Goal: Task Accomplishment & Management: Manage account settings

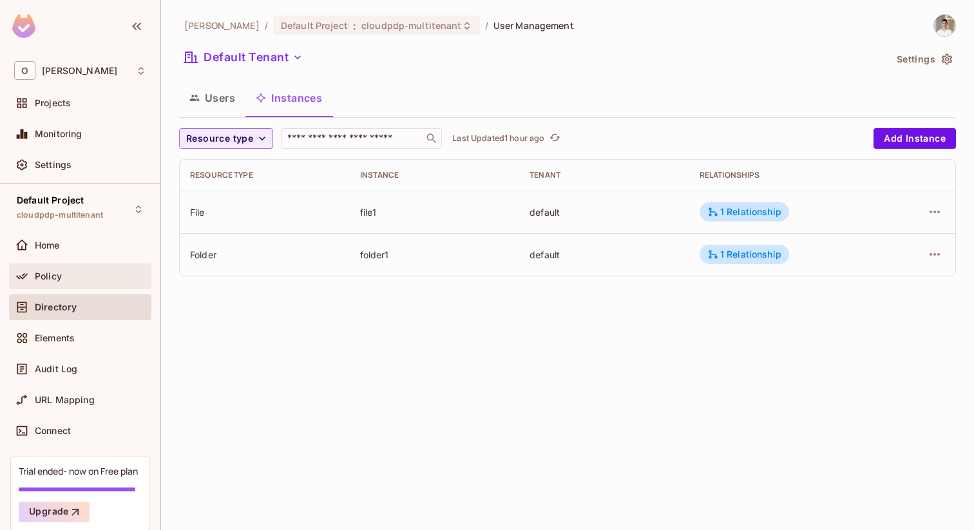
click at [111, 275] on div "Policy" at bounding box center [90, 276] width 111 height 10
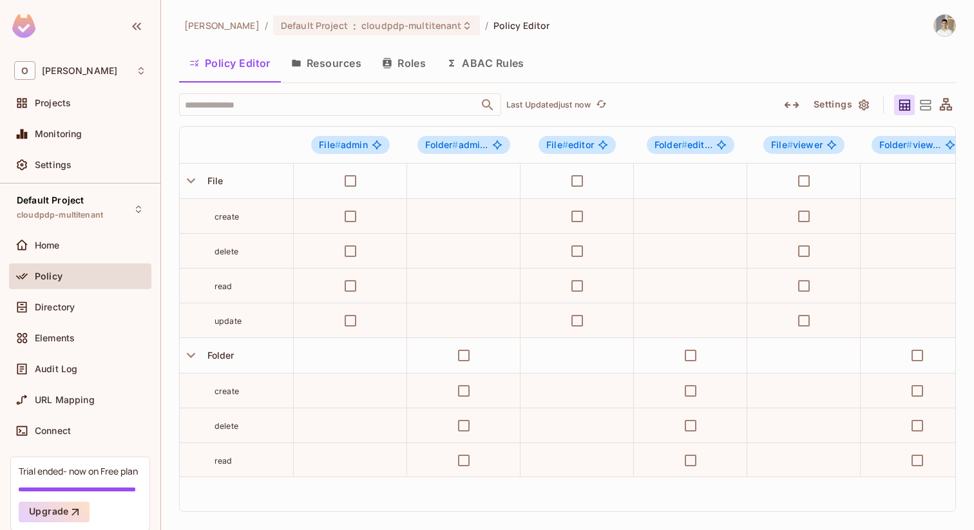
click at [363, 64] on button "Resources" at bounding box center [326, 63] width 91 height 32
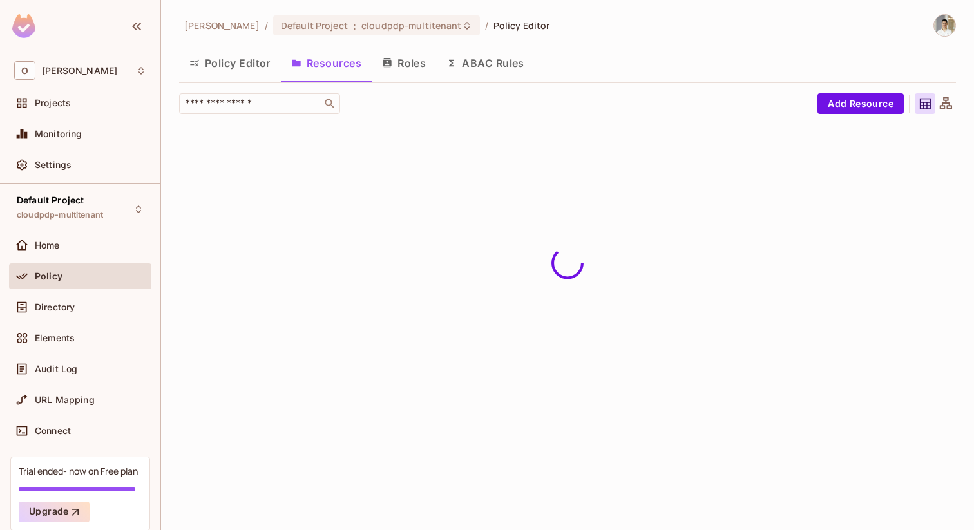
click at [404, 64] on button "Roles" at bounding box center [404, 63] width 64 height 32
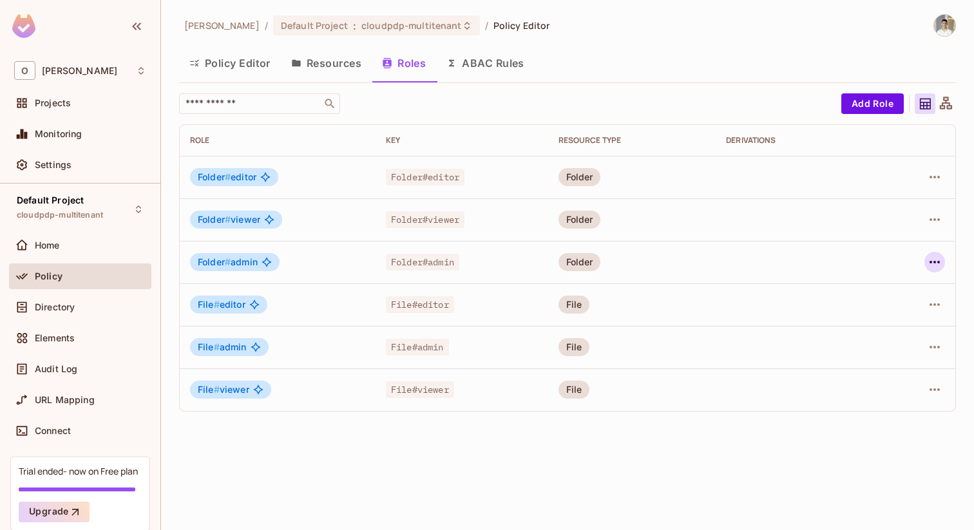
click at [936, 260] on icon "button" at bounding box center [934, 262] width 15 height 15
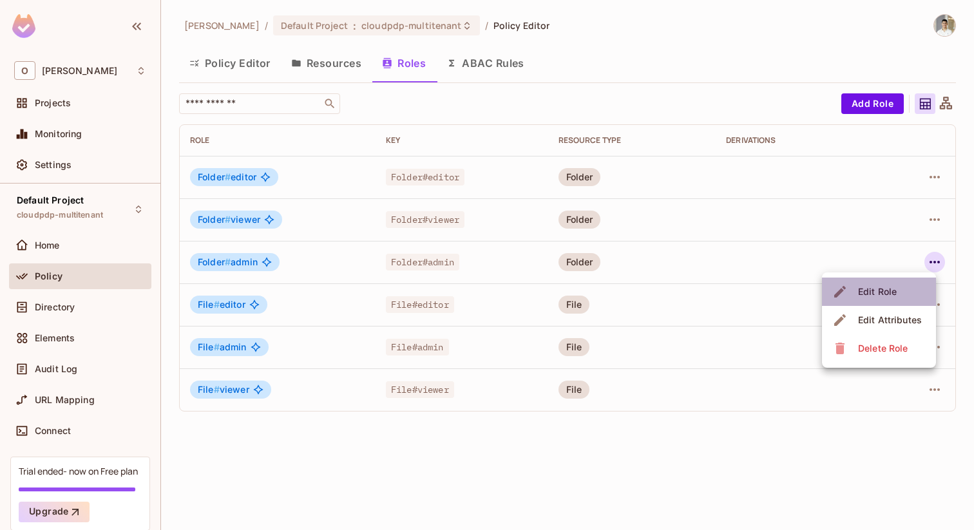
click at [891, 296] on div "Edit Role" at bounding box center [877, 291] width 39 height 13
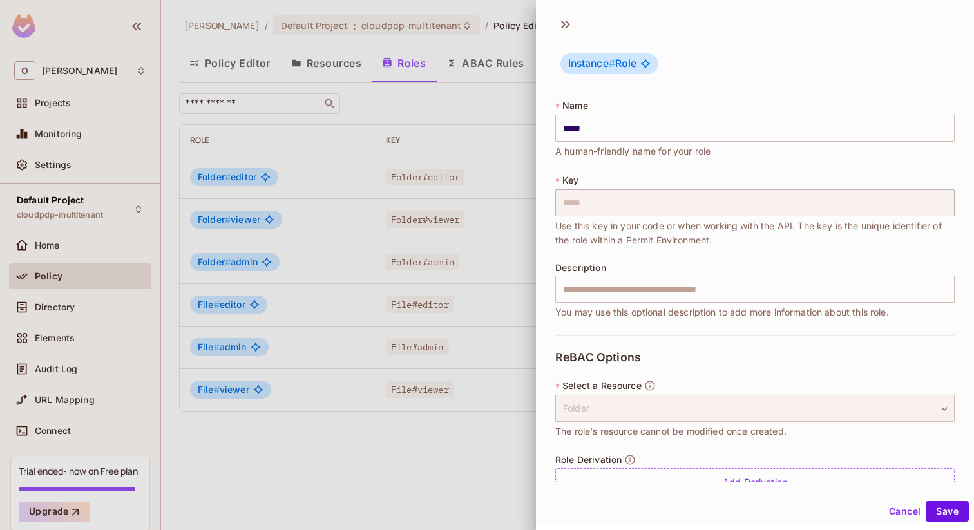
scroll to position [29, 0]
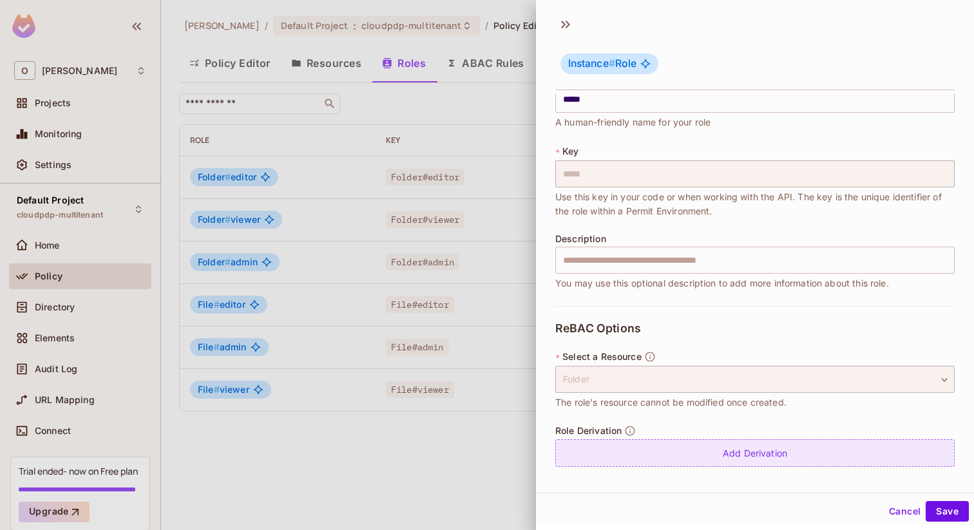
click at [691, 446] on div "Add Derivation" at bounding box center [755, 453] width 400 height 28
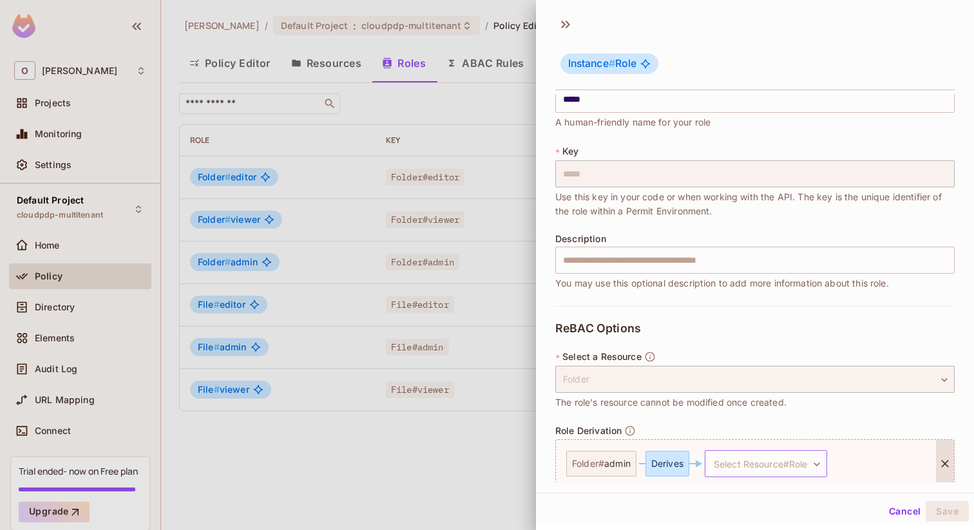
click at [749, 467] on body "O Omer Test Projects Monitoring Settings Default Project cloudpdp-multitenant H…" at bounding box center [487, 265] width 974 height 530
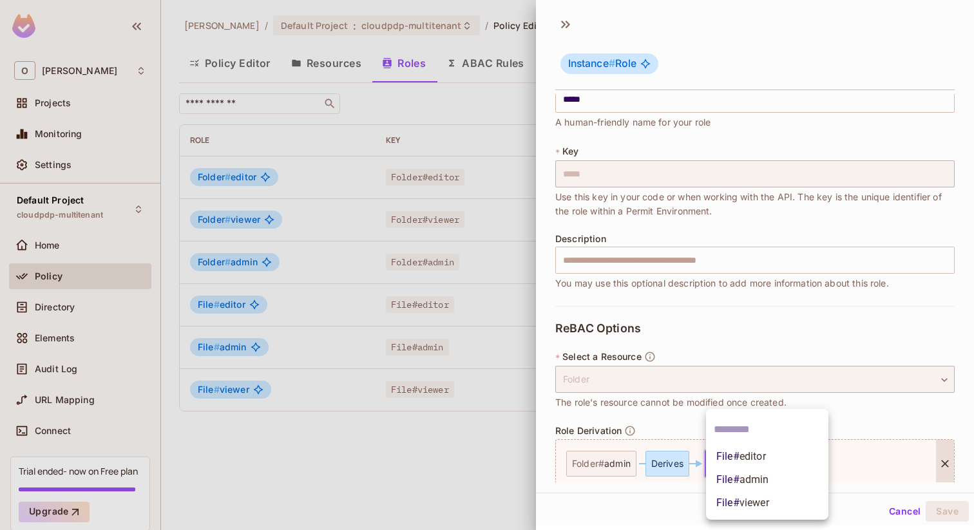
click at [749, 467] on li "File # editor" at bounding box center [767, 456] width 122 height 23
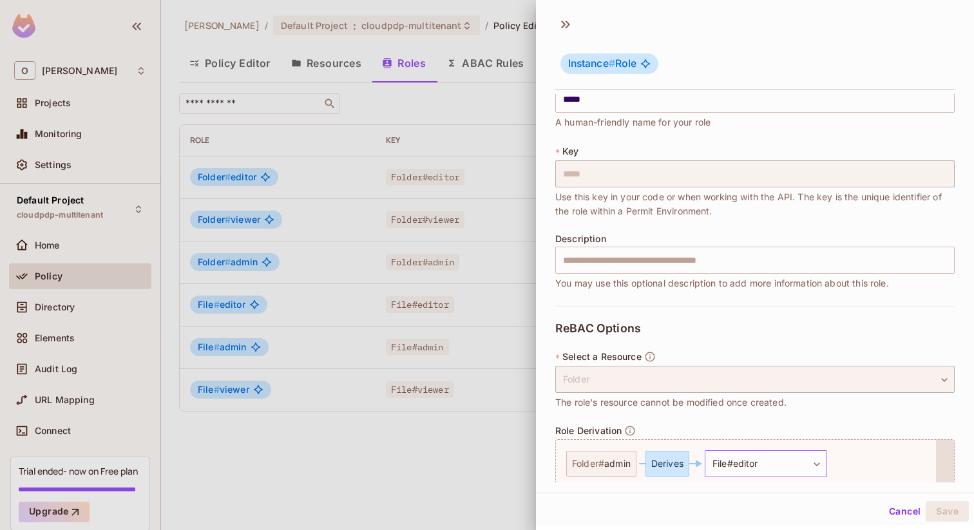
click at [755, 462] on body "O Omer Test Projects Monitoring Settings Default Project cloudpdp-multitenant H…" at bounding box center [487, 265] width 974 height 530
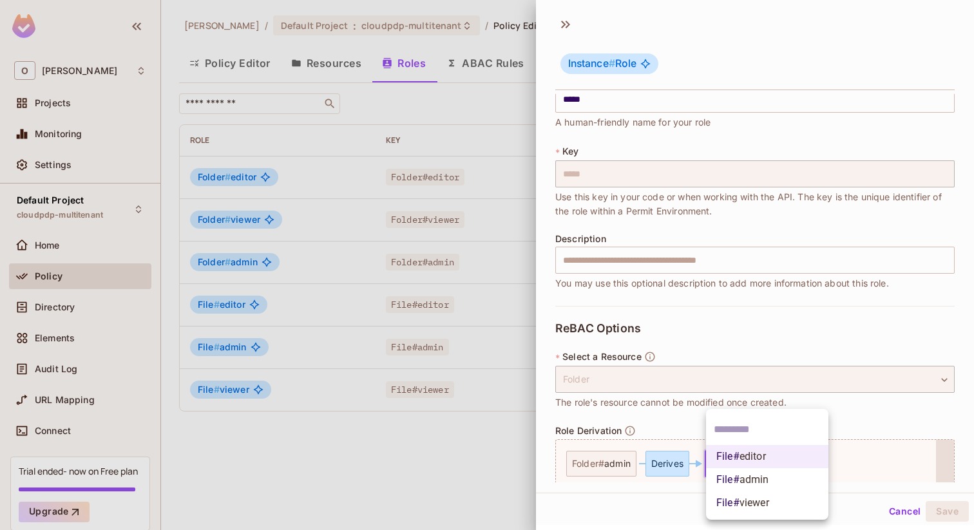
click at [745, 483] on span "admin" at bounding box center [755, 480] width 30 height 12
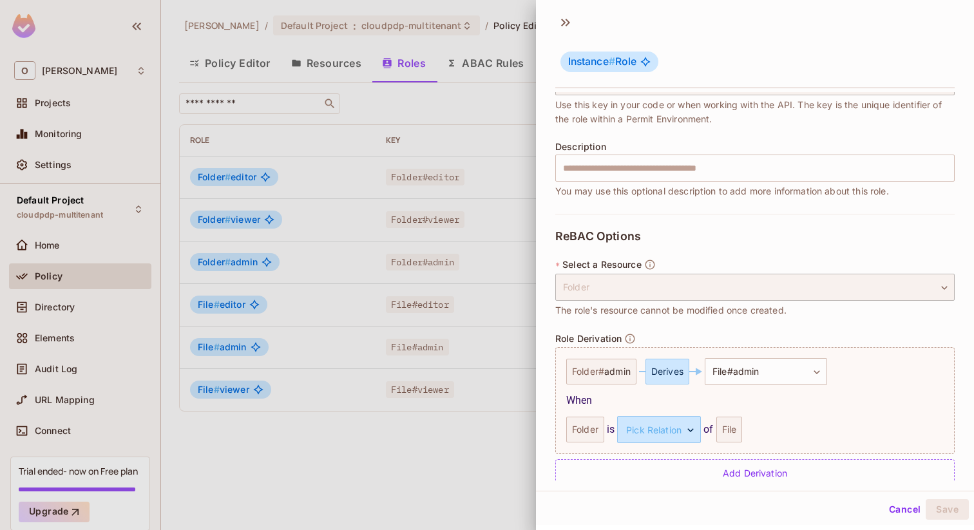
scroll to position [141, 0]
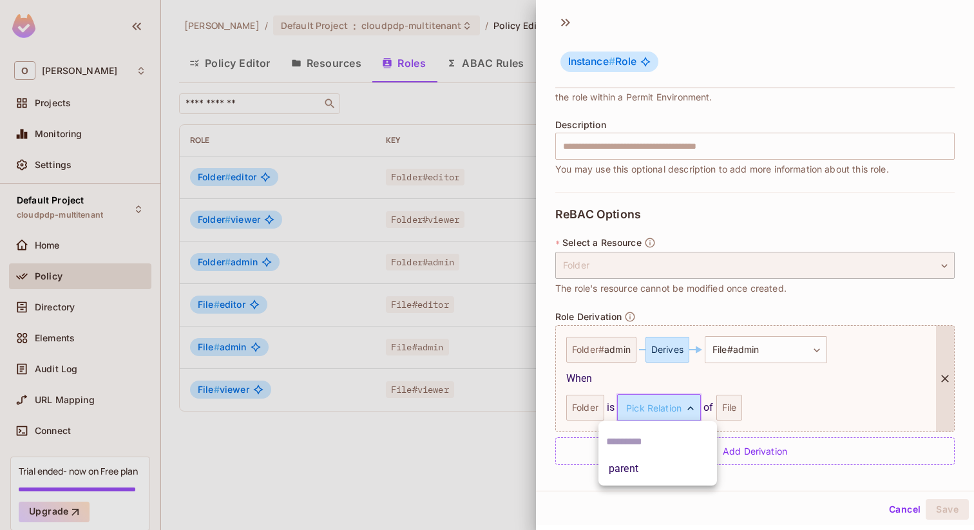
click at [664, 401] on body "O Omer Test Projects Monitoring Settings Default Project cloudpdp-multitenant H…" at bounding box center [487, 265] width 974 height 530
click at [648, 468] on li "parent" at bounding box center [658, 469] width 119 height 23
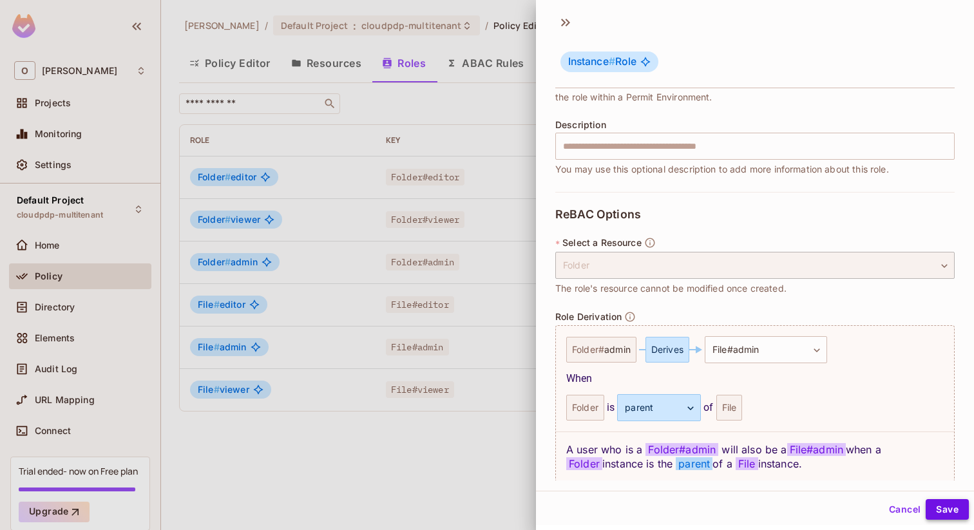
click at [952, 513] on button "Save" at bounding box center [947, 509] width 43 height 21
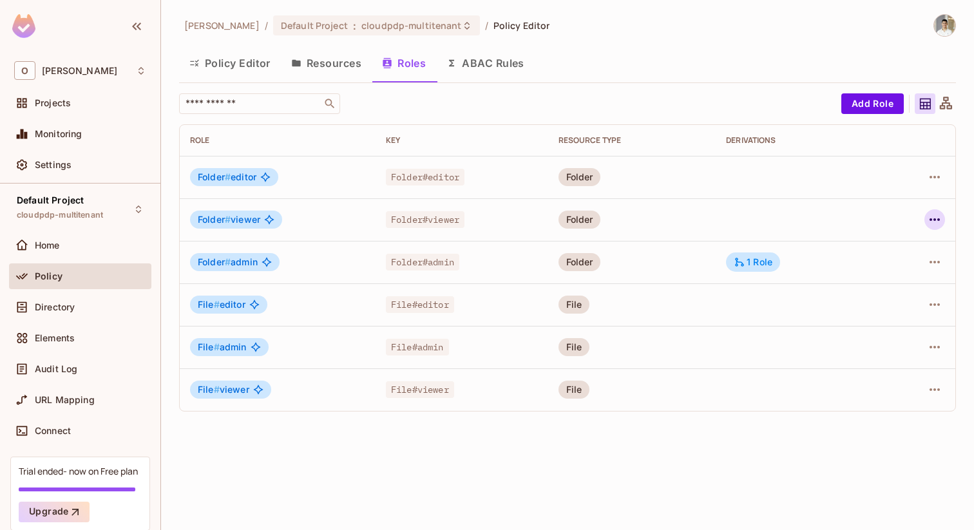
click at [940, 217] on icon "button" at bounding box center [934, 219] width 15 height 15
click at [898, 249] on span "Edit Role" at bounding box center [877, 249] width 46 height 21
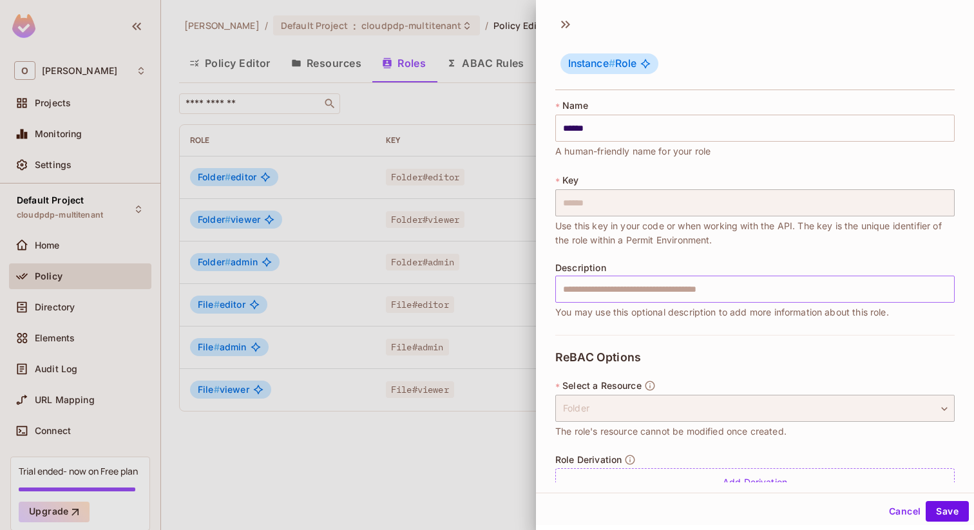
scroll to position [29, 0]
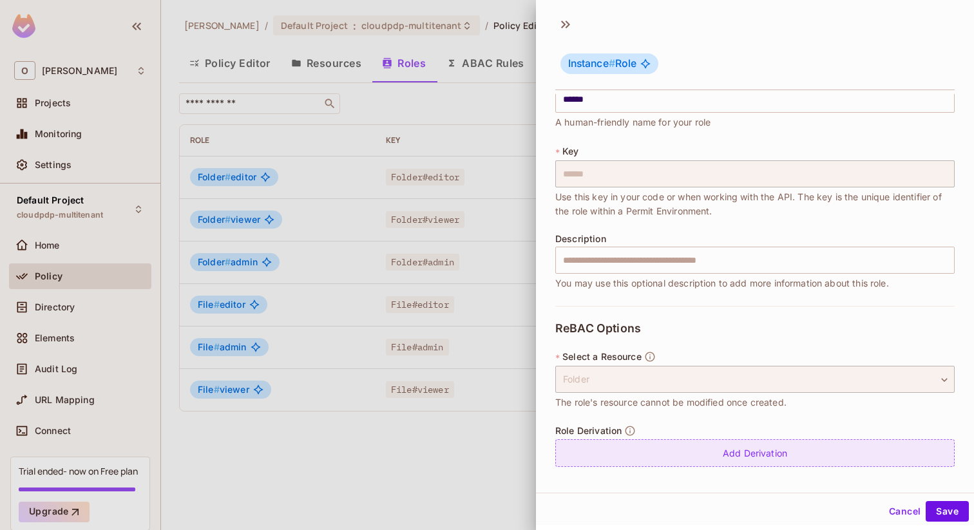
click at [640, 458] on div "Add Derivation" at bounding box center [755, 453] width 400 height 28
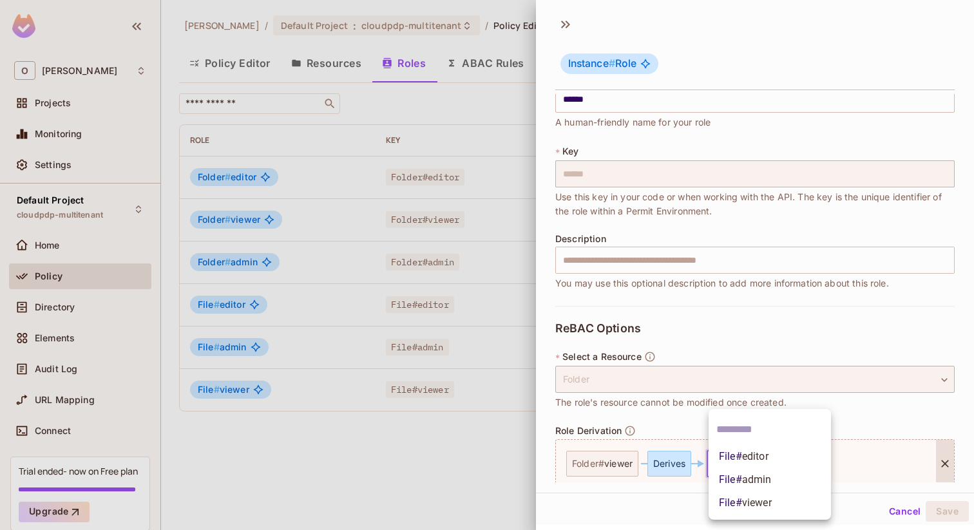
click at [735, 459] on body "O Omer Test Projects Monitoring Settings Default Project cloudpdp-multitenant H…" at bounding box center [487, 265] width 974 height 530
click at [746, 505] on span "viewer" at bounding box center [757, 503] width 30 height 12
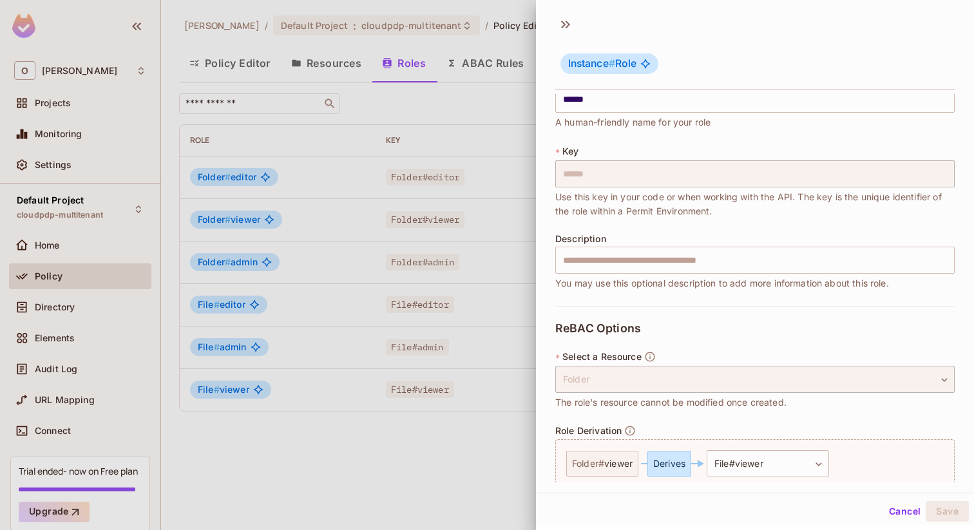
scroll to position [141, 0]
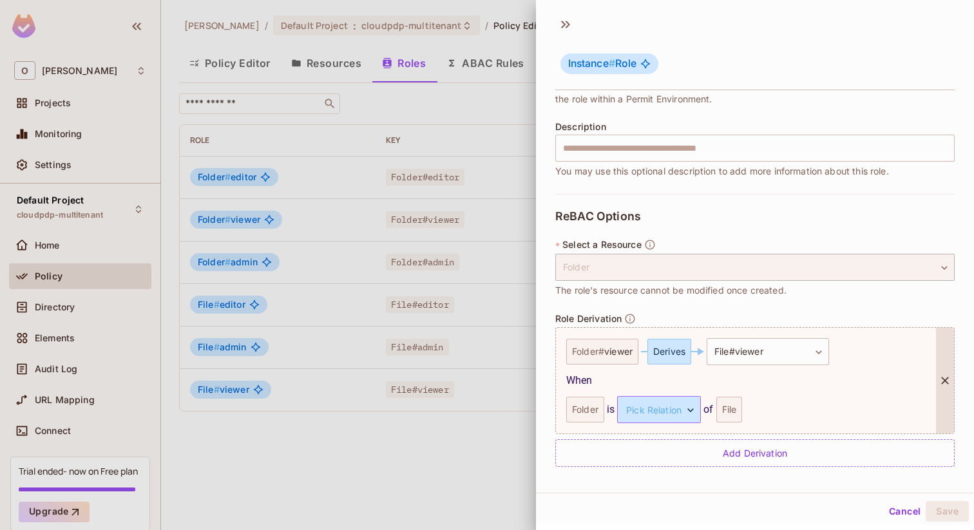
click at [667, 409] on body "O Omer Test Projects Monitoring Settings Default Project cloudpdp-multitenant H…" at bounding box center [487, 265] width 974 height 530
click at [664, 471] on li "parent" at bounding box center [658, 470] width 119 height 23
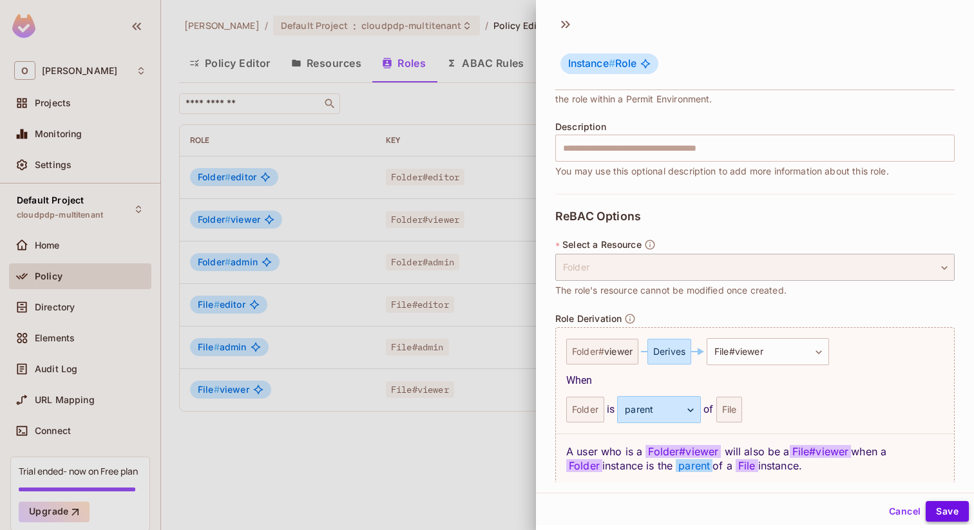
click at [950, 512] on button "Save" at bounding box center [947, 511] width 43 height 21
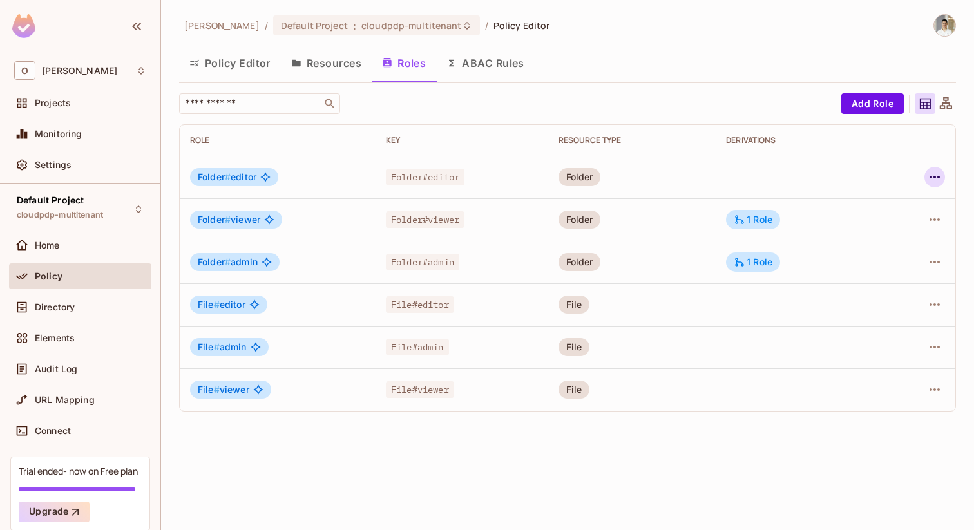
click at [934, 177] on icon "button" at bounding box center [935, 177] width 10 height 3
click at [891, 211] on div "Edit Role" at bounding box center [877, 206] width 39 height 13
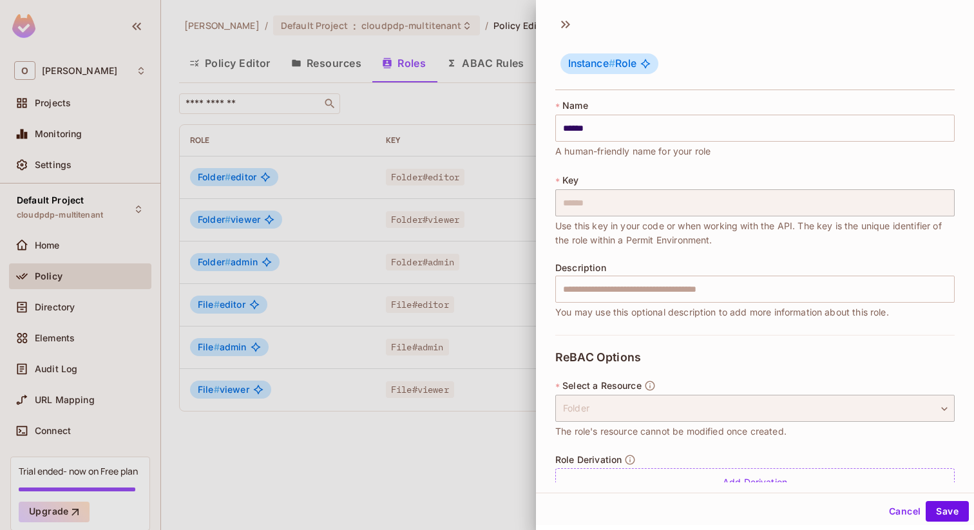
scroll to position [29, 0]
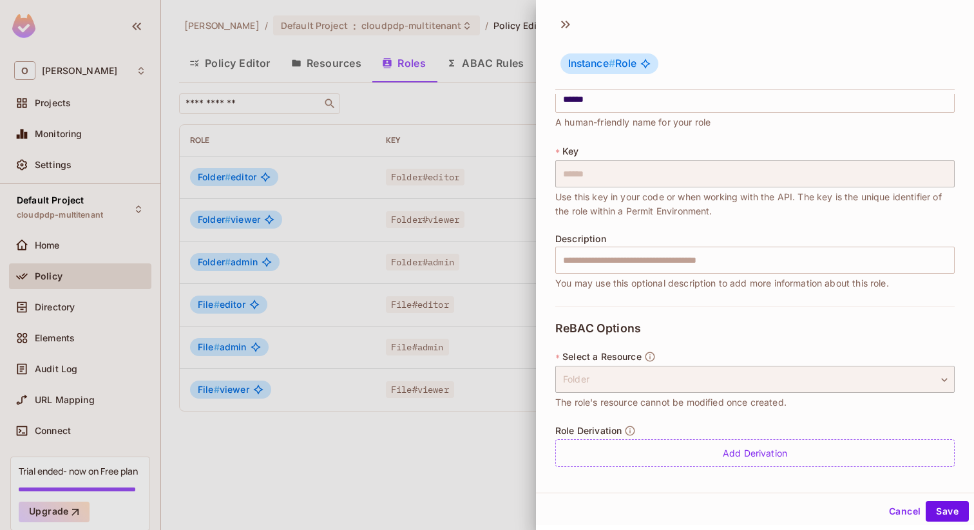
click at [617, 473] on div "ReBAC Options * Select a Resource Folder ****** ​ The role's resource cannot be…" at bounding box center [755, 394] width 400 height 177
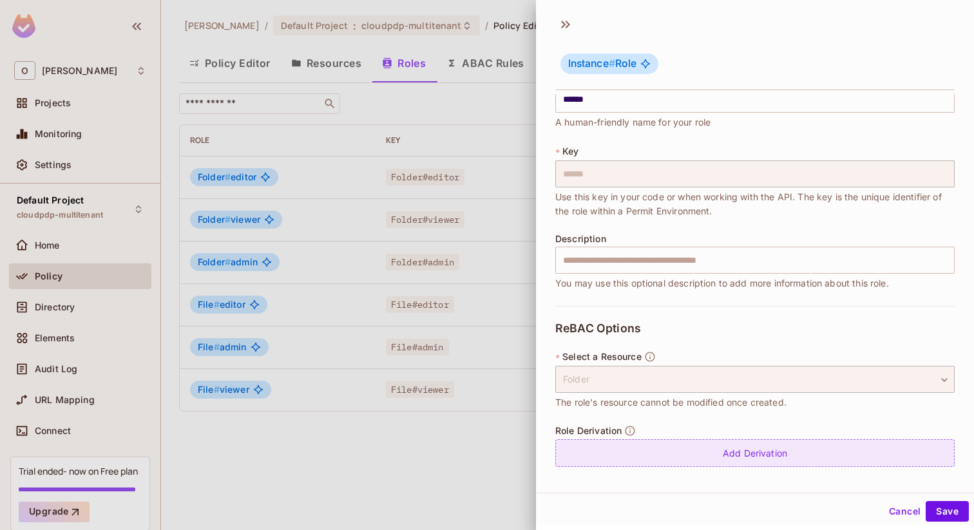
click at [627, 464] on div "Add Derivation" at bounding box center [755, 453] width 400 height 28
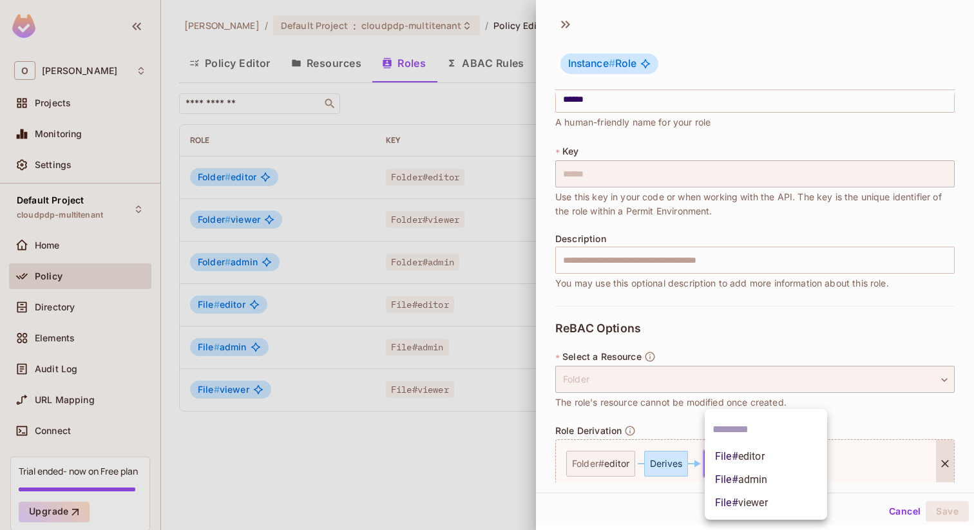
click at [734, 460] on body "O Omer Test Projects Monitoring Settings Default Project cloudpdp-multitenant H…" at bounding box center [487, 265] width 974 height 530
click at [763, 458] on span "editor" at bounding box center [751, 456] width 26 height 12
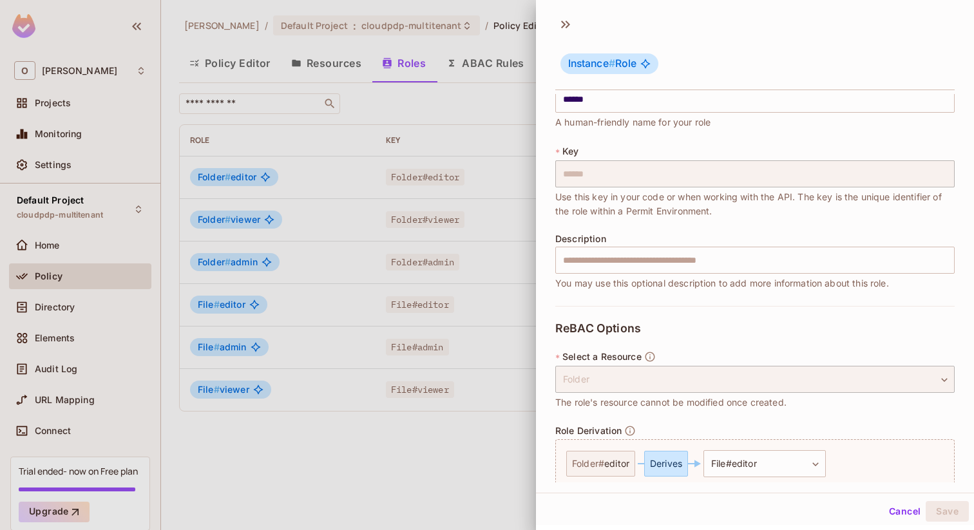
scroll to position [141, 0]
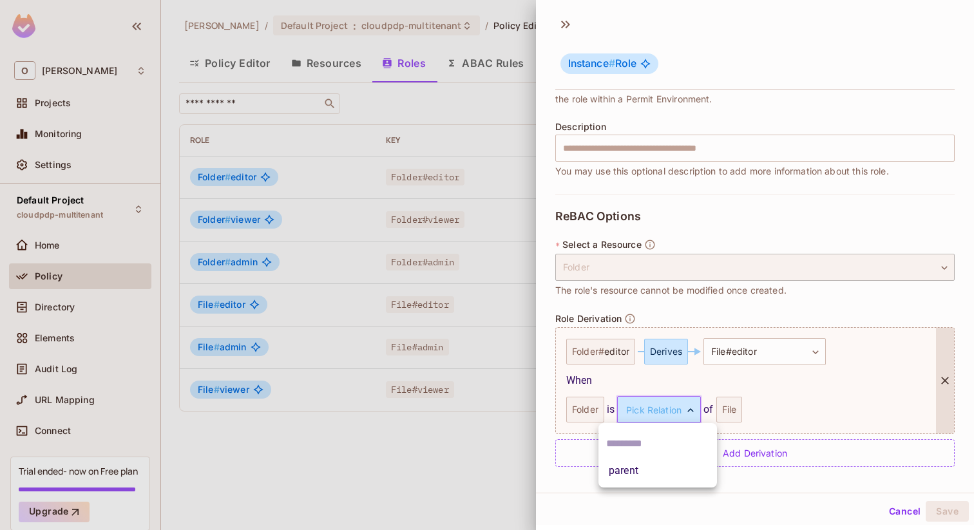
click at [675, 409] on body "O Omer Test Projects Monitoring Settings Default Project cloudpdp-multitenant H…" at bounding box center [487, 265] width 974 height 530
click at [653, 467] on li "parent" at bounding box center [658, 470] width 119 height 23
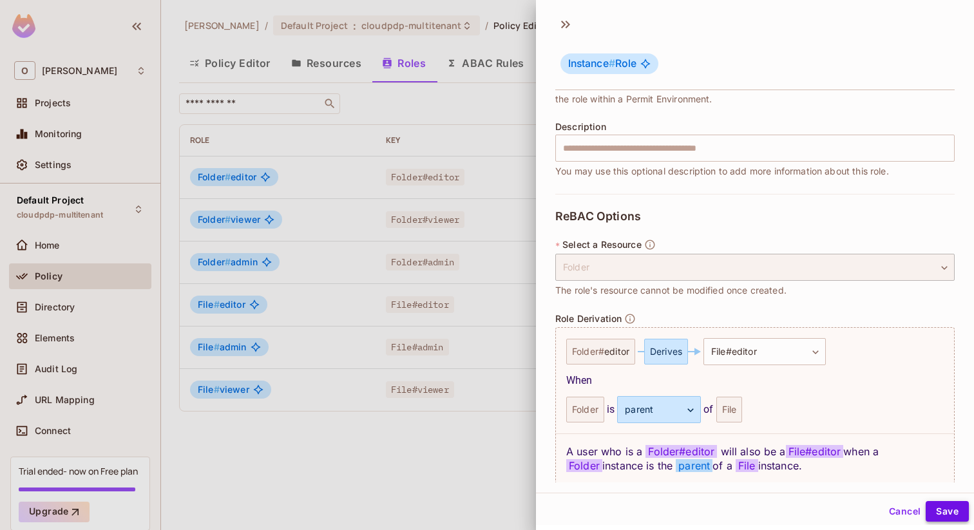
click at [942, 504] on button "Save" at bounding box center [947, 511] width 43 height 21
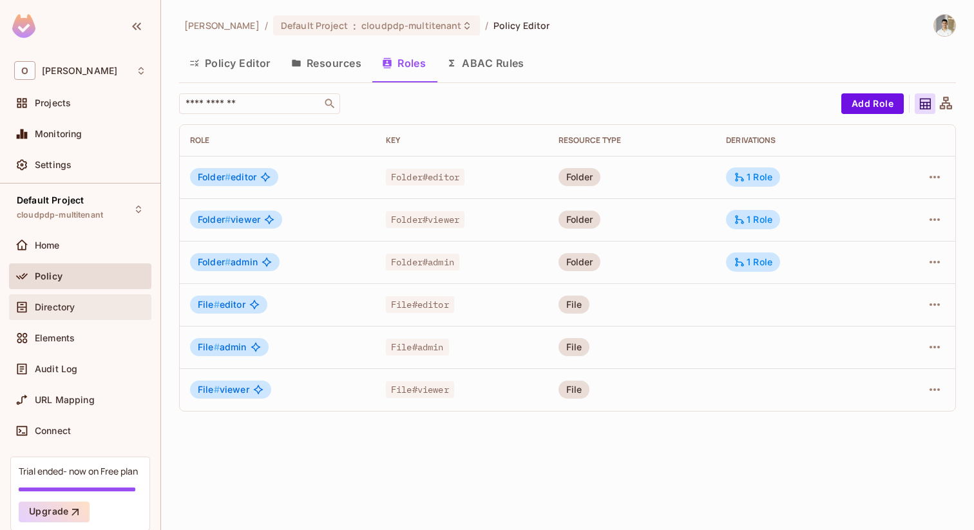
click at [70, 313] on div "Directory" at bounding box center [80, 307] width 132 height 15
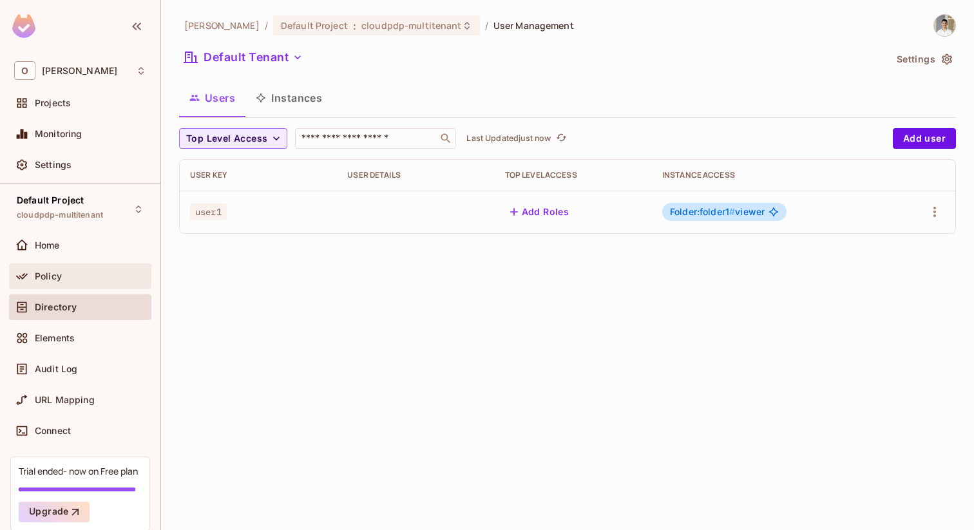
click at [79, 268] on div "Policy" at bounding box center [80, 277] width 142 height 26
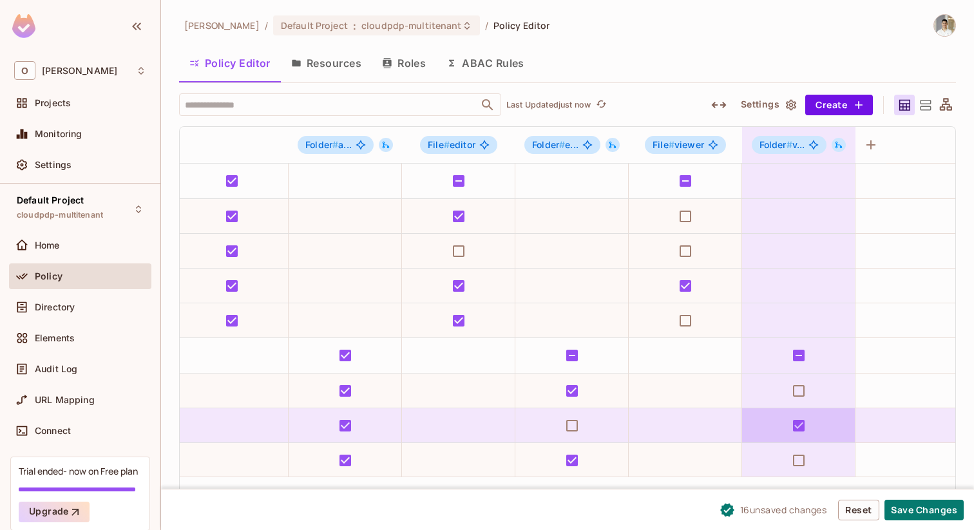
scroll to position [36, 119]
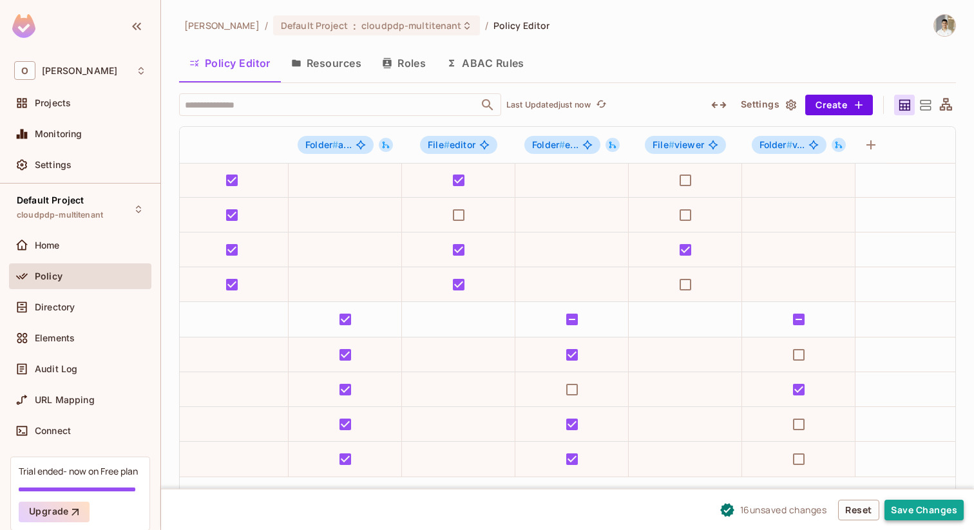
click at [903, 506] on button "Save Changes" at bounding box center [924, 510] width 79 height 21
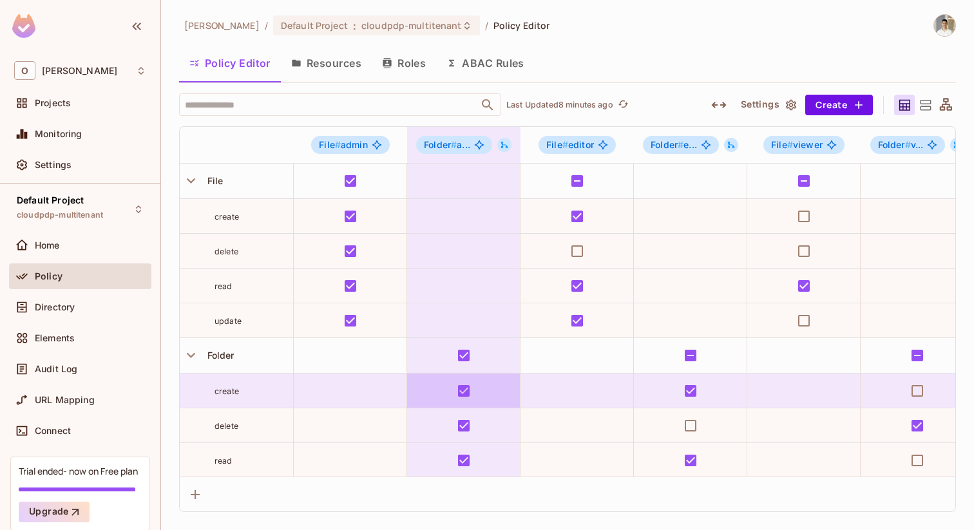
scroll to position [36, 0]
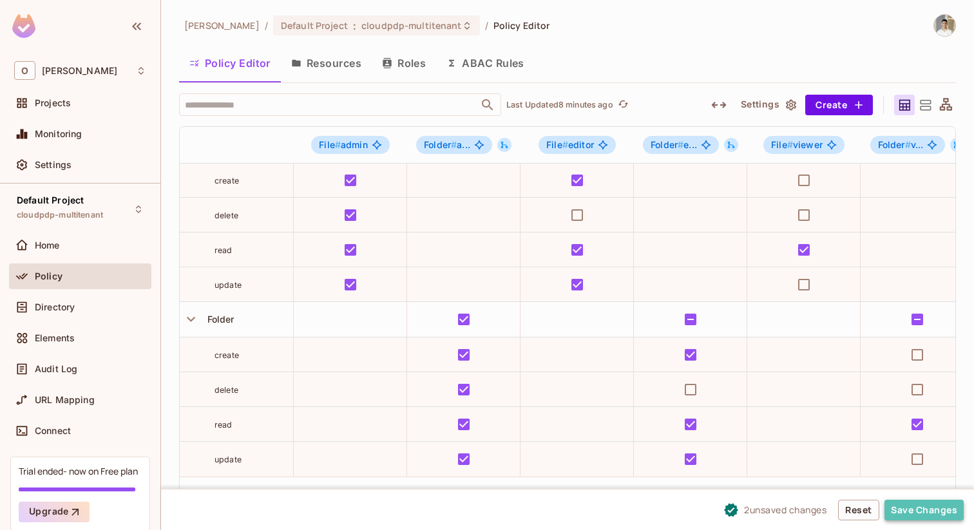
click at [920, 505] on button "Save Changes" at bounding box center [924, 510] width 79 height 21
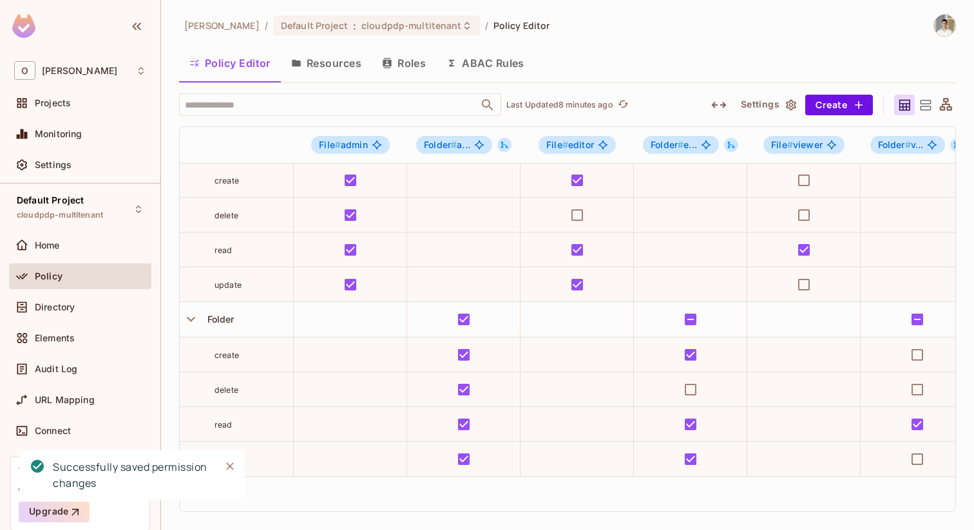
click at [389, 63] on icon "button" at bounding box center [387, 63] width 8 height 10
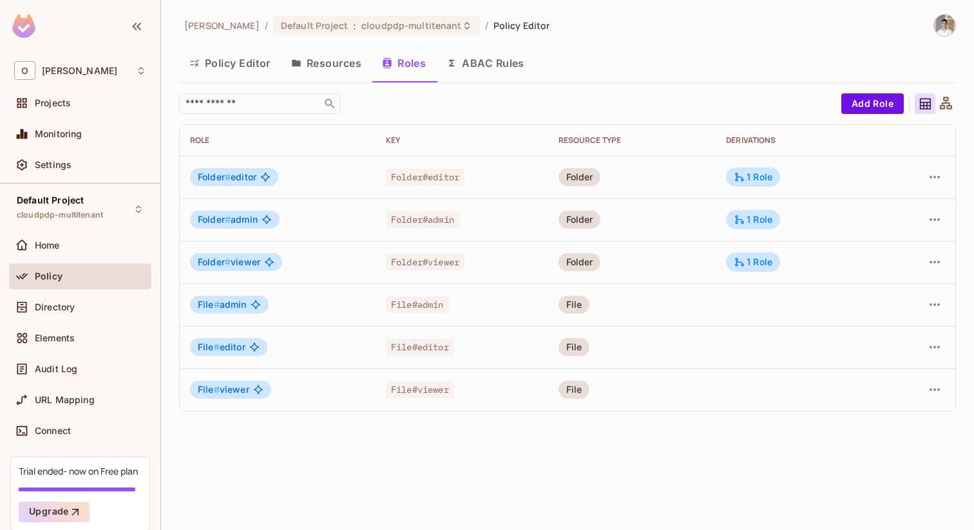
click at [629, 34] on div "[PERSON_NAME] / Default Project : cloudpdp-multitenant / Policy Editor" at bounding box center [567, 25] width 777 height 23
click at [949, 21] on img at bounding box center [944, 25] width 21 height 21
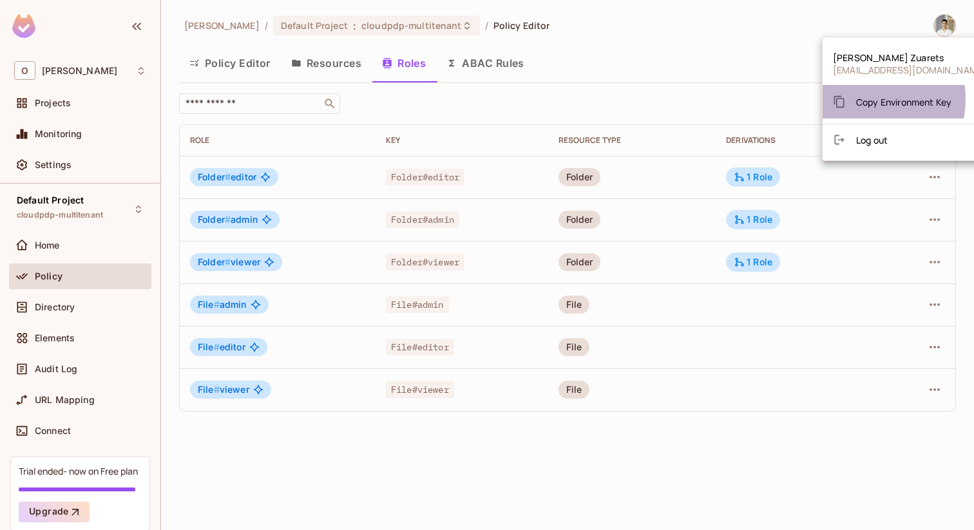
click at [862, 99] on span "Copy Environment Key" at bounding box center [903, 102] width 95 height 12
